Goal: Task Accomplishment & Management: Complete application form

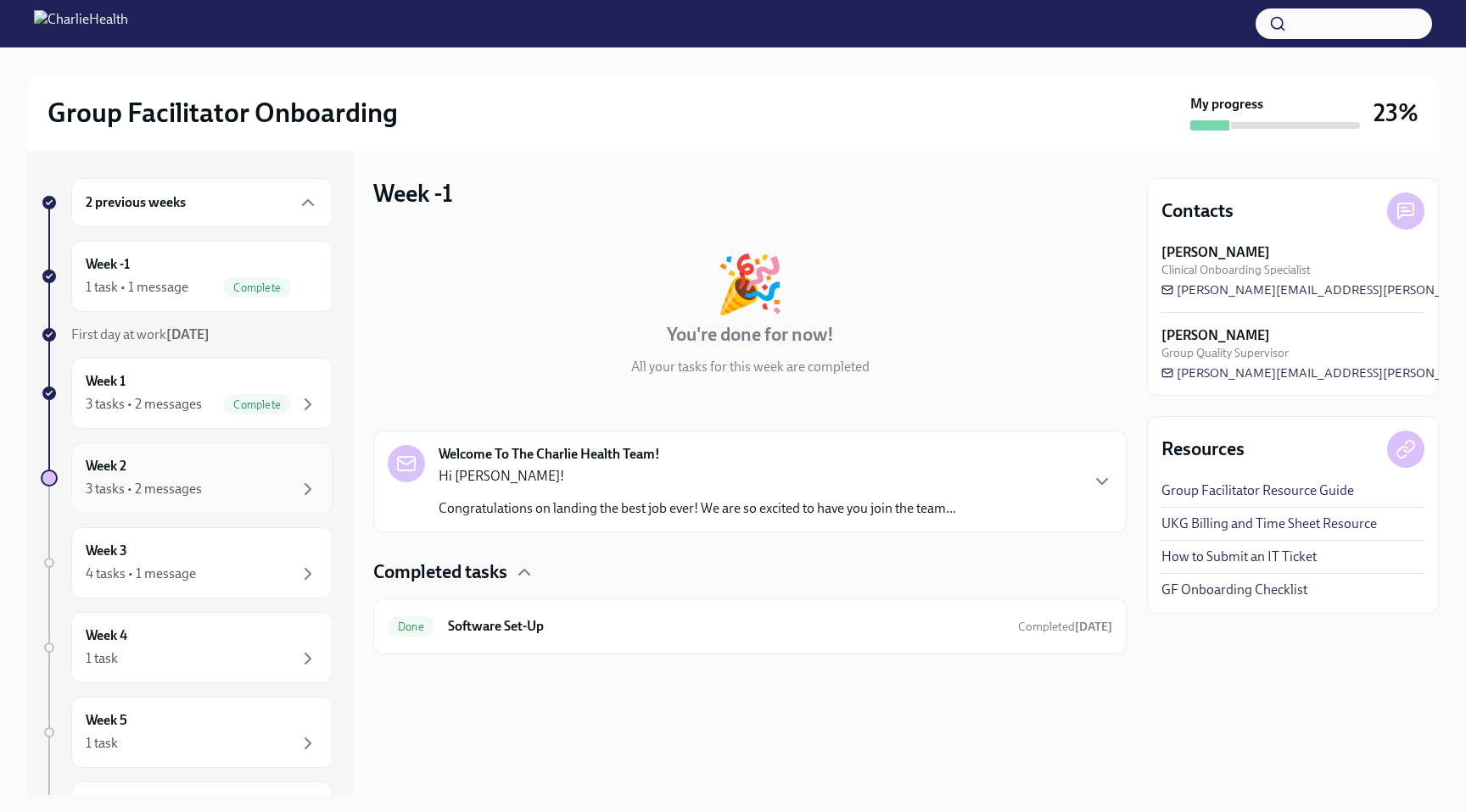
click at [196, 475] on div "Week 2 3 tasks • 2 messages" at bounding box center [201, 478] width 232 height 42
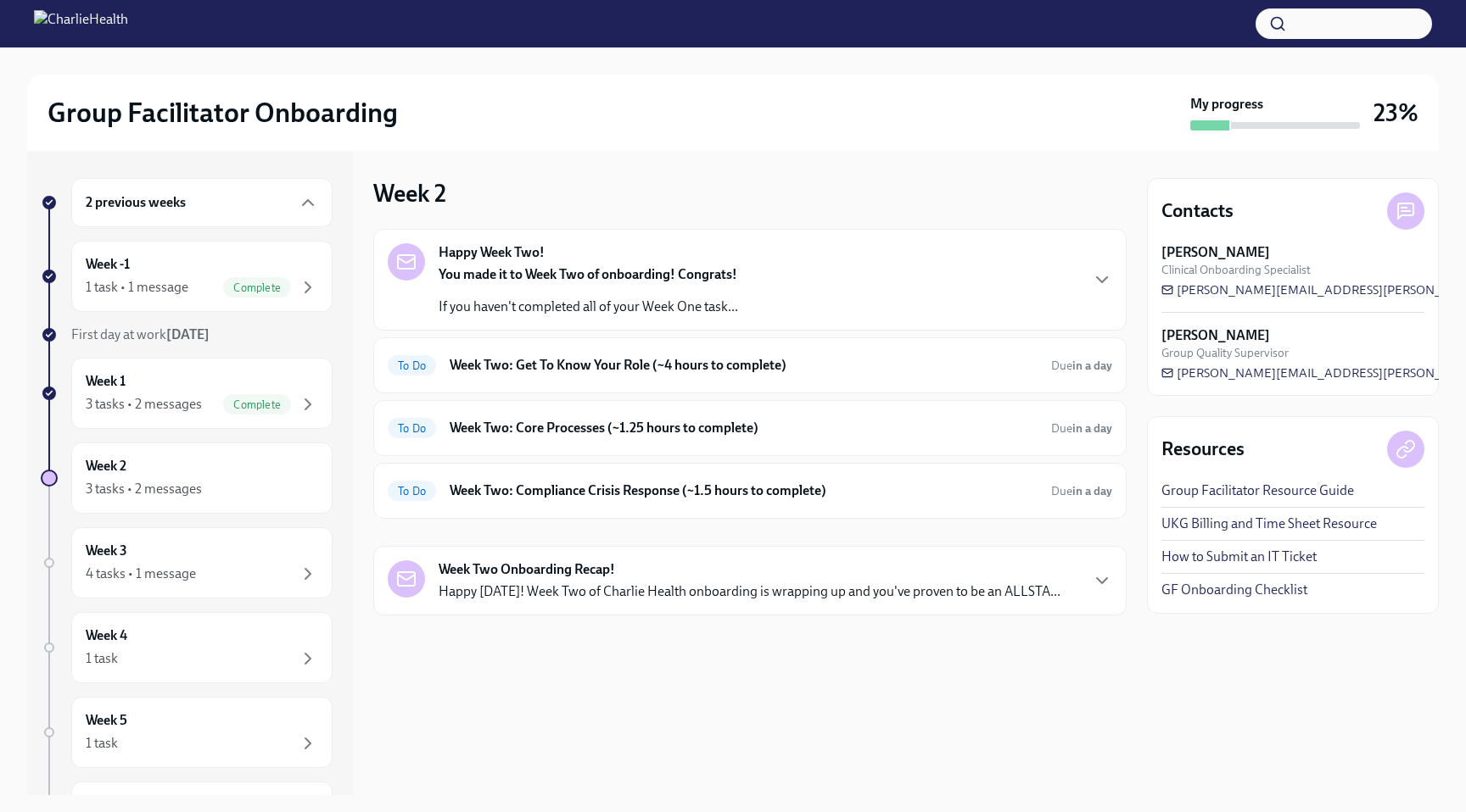
click at [616, 255] on div "Happy Week Two! You made it to Week Two of onboarding! Congrats! If you haven't…" at bounding box center [588, 280] width 300 height 72
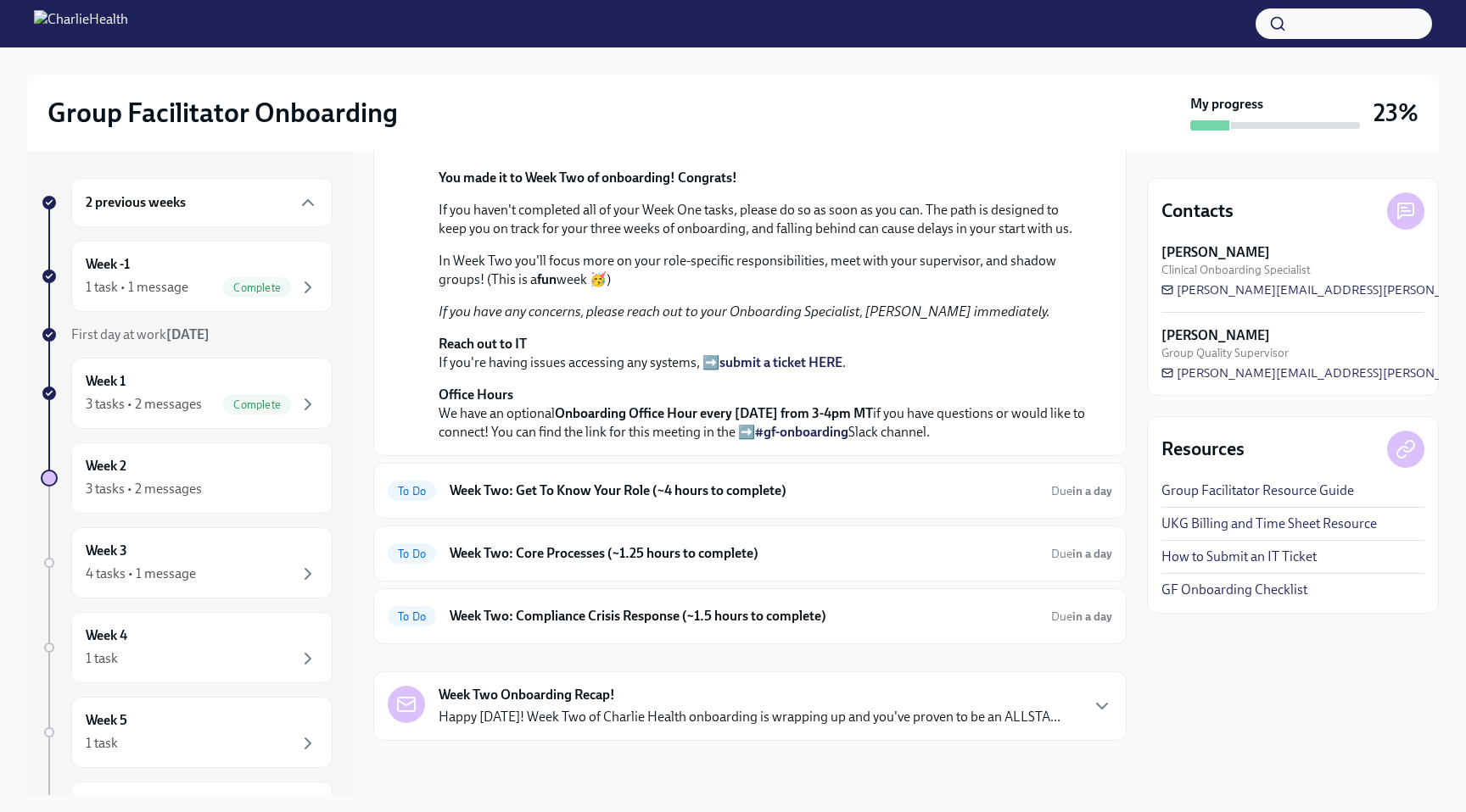
scroll to position [454, 0]
click at [610, 483] on h6 "Week Two: Get To Know Your Role (~4 hours to complete)" at bounding box center [743, 491] width 588 height 19
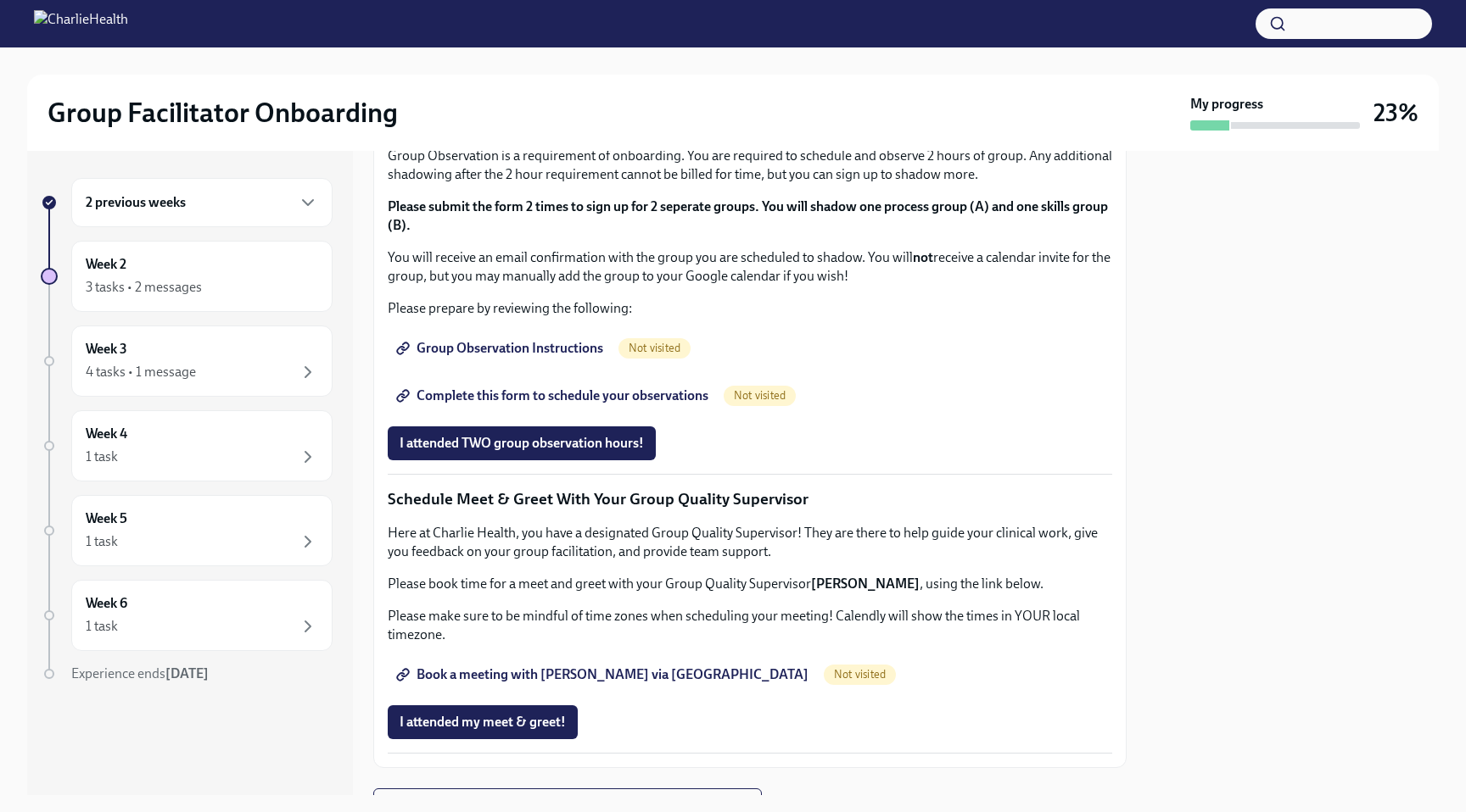
scroll to position [903, 0]
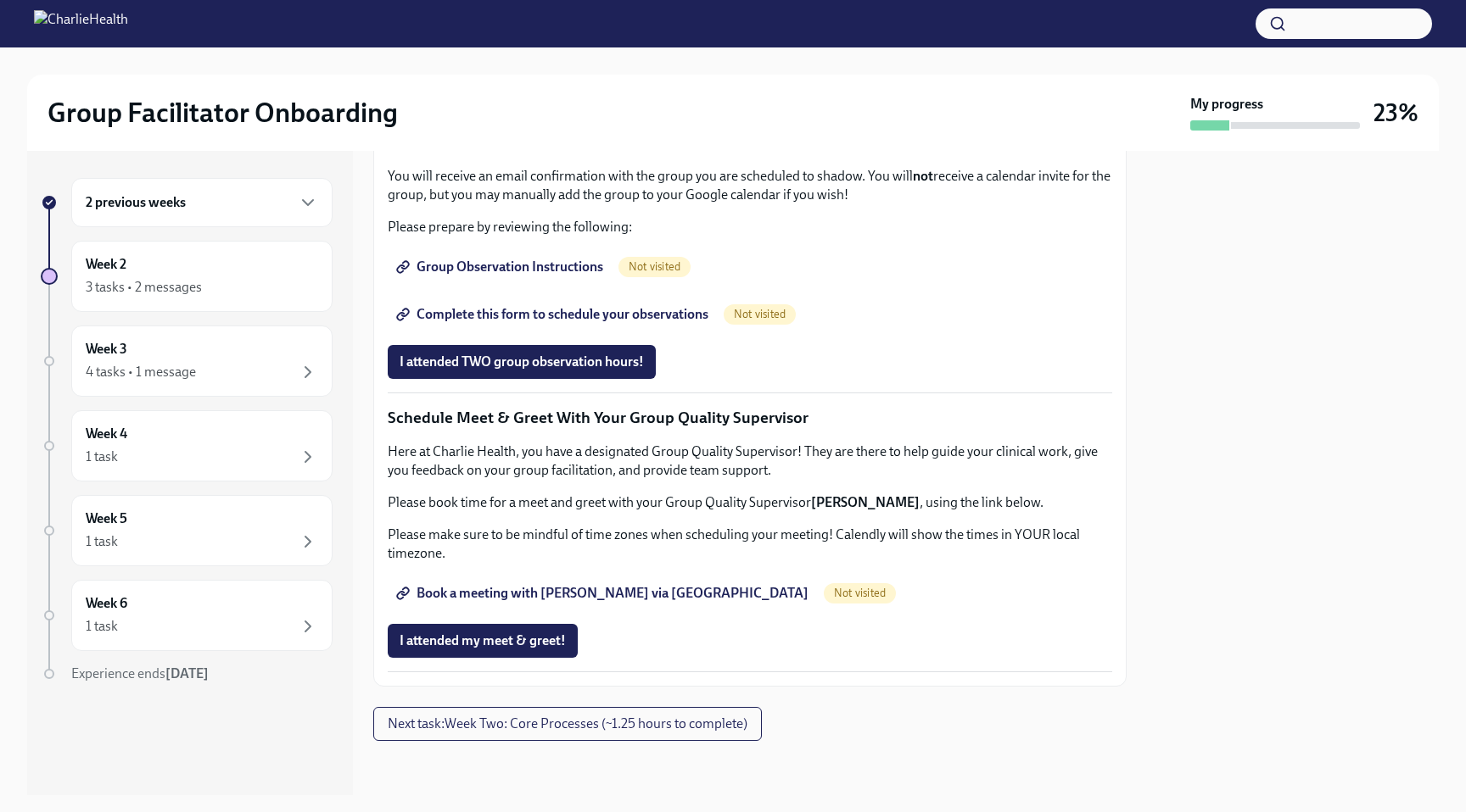
scroll to position [1181, 0]
click at [561, 275] on span "Group Observation Instructions" at bounding box center [502, 268] width 204 height 17
click at [522, 275] on span "Group Observation Instructions" at bounding box center [502, 268] width 204 height 17
